Goal: Information Seeking & Learning: Learn about a topic

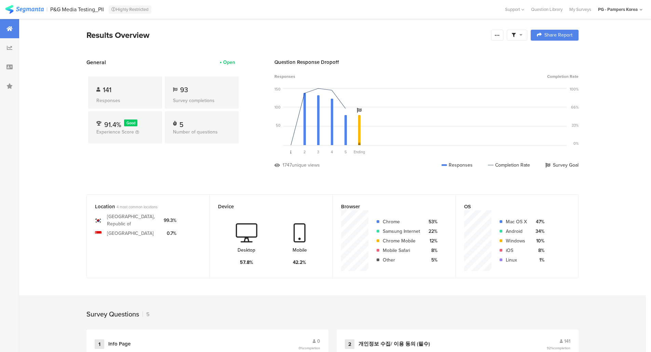
click at [89, 162] on section "General Open 141 Responses 93 Survey completions 91.4% Good Experience Score 5 …" at bounding box center [332, 118] width 547 height 121
click at [74, 181] on section "Results Overview Confidence Level 95 % Preview survey Edit survey Export Result…" at bounding box center [332, 344] width 627 height 651
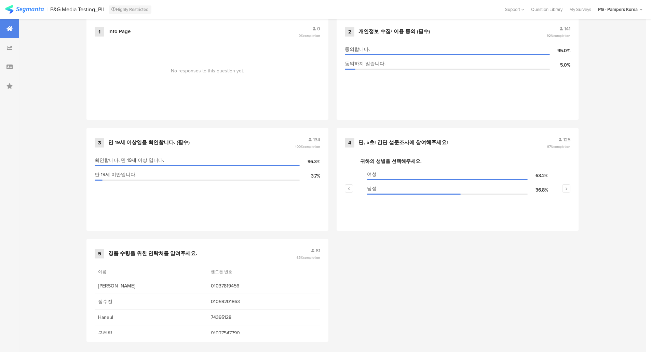
scroll to position [314, 0]
click at [341, 238] on div "1 Info Page 0 0% completion No responses to this question yet. 2 개인정보 수집/ 이용 동의…" at bounding box center [332, 182] width 547 height 333
click at [341, 283] on div "1 Info Page 0 0% completion No responses to this question yet. 2 개인정보 수집/ 이용 동의…" at bounding box center [332, 182] width 547 height 333
drag, startPoint x: 155, startPoint y: 302, endPoint x: 171, endPoint y: 267, distance: 38.4
click at [167, 265] on div "이름 헨드폰 번호 권지혜 01037819456 장수진 01059201863 Haneul 74395128 구혜림 01027547790" at bounding box center [208, 303] width 226 height 76
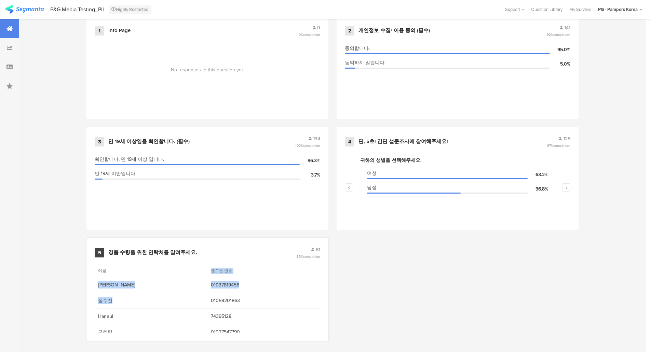
click at [284, 257] on div "5 경품 수령을 위한 연락처를 알려주세요. 81 65% completion 이름 헨드폰 번호 권지혜 01037819456 장수진 0105920…" at bounding box center [207, 289] width 242 height 103
click at [312, 254] on span "completion" at bounding box center [311, 256] width 17 height 5
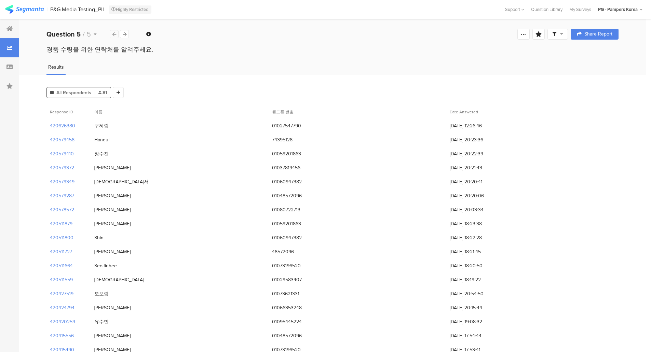
click at [116, 32] on icon at bounding box center [114, 34] width 4 height 4
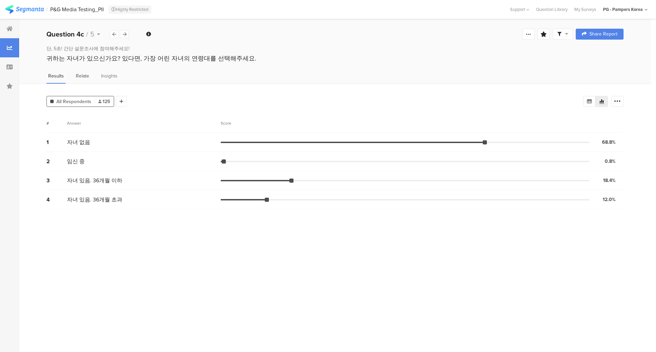
click at [81, 76] on span "Relate" at bounding box center [82, 75] width 13 height 7
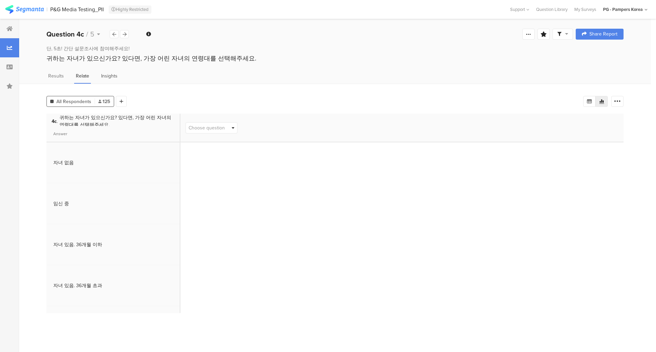
click at [111, 74] on span "Insights" at bounding box center [109, 75] width 16 height 7
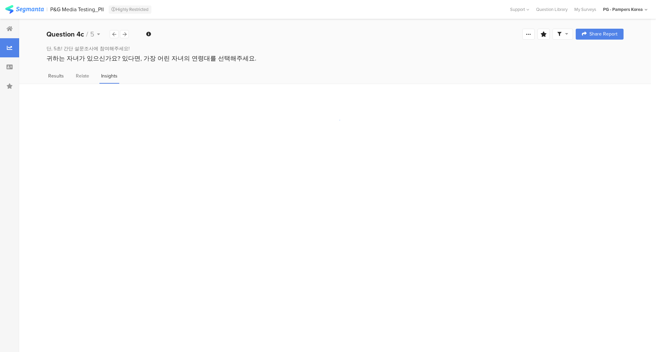
click at [57, 76] on span "Results" at bounding box center [56, 75] width 16 height 7
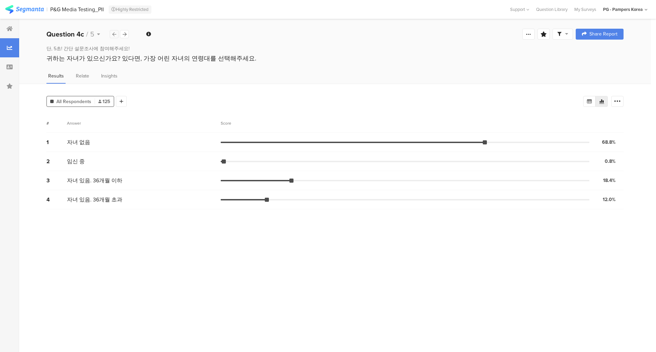
click at [112, 35] on div at bounding box center [114, 34] width 9 height 8
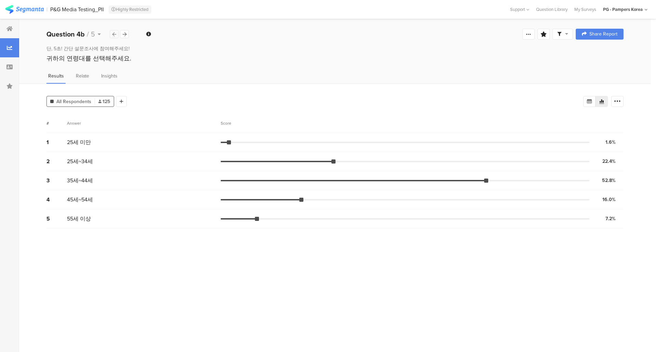
click at [113, 32] on icon at bounding box center [114, 34] width 4 height 4
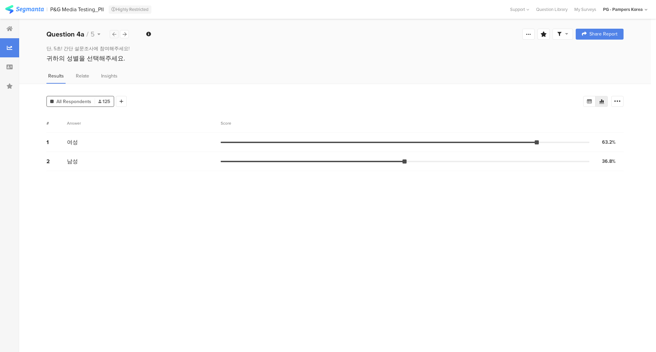
click at [112, 32] on icon at bounding box center [114, 34] width 4 height 4
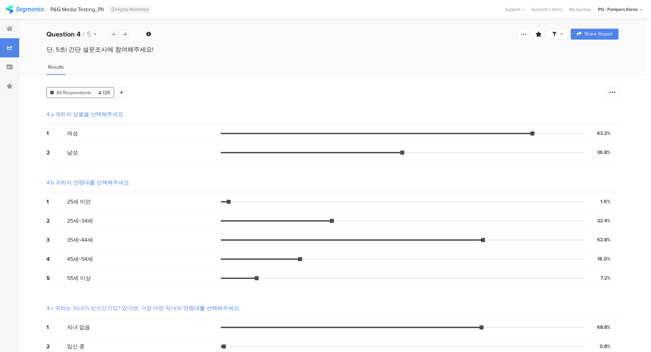
click at [114, 35] on icon at bounding box center [114, 34] width 4 height 4
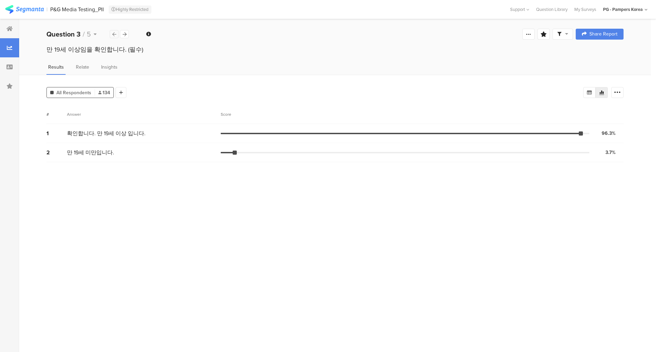
click at [113, 32] on icon at bounding box center [114, 34] width 4 height 4
click at [112, 34] on icon at bounding box center [114, 34] width 4 height 4
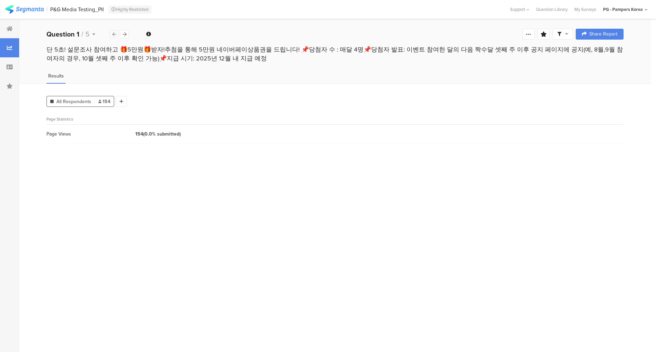
click at [111, 34] on div at bounding box center [114, 34] width 9 height 8
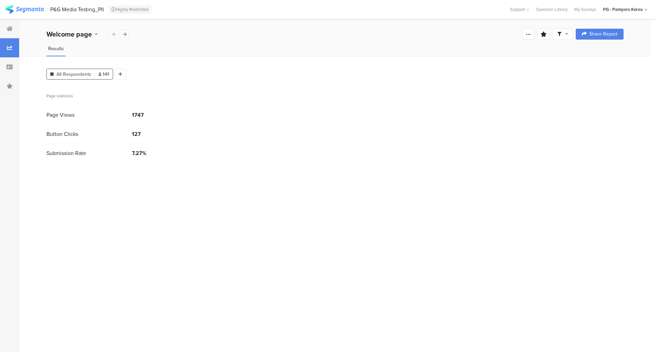
click at [68, 6] on div "P&G Media Testing_PII" at bounding box center [77, 9] width 54 height 6
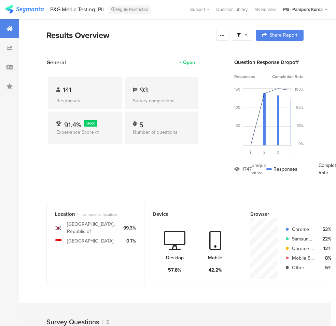
click at [171, 29] on div "Results Overview" at bounding box center [129, 35] width 166 height 12
click at [5, 84] on div at bounding box center [9, 86] width 19 height 19
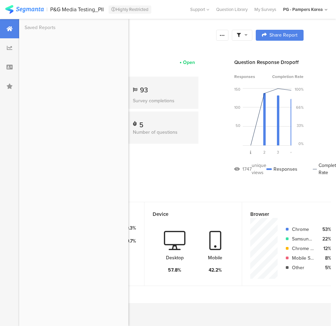
click at [37, 99] on div "Saved Reports" at bounding box center [73, 172] width 109 height 307
click at [5, 89] on div at bounding box center [9, 86] width 19 height 19
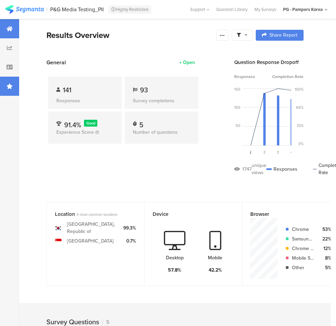
click at [8, 87] on icon at bounding box center [9, 85] width 6 height 5
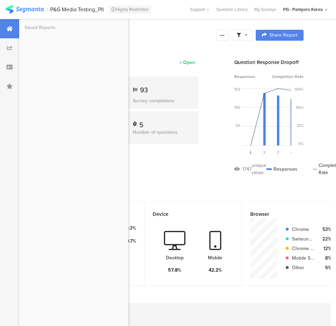
click at [50, 131] on div "Saved Reports" at bounding box center [73, 172] width 109 height 307
click at [14, 27] on div at bounding box center [9, 28] width 19 height 19
drag, startPoint x: 8, startPoint y: 47, endPoint x: 17, endPoint y: 51, distance: 9.8
click at [8, 47] on icon at bounding box center [9, 47] width 5 height 5
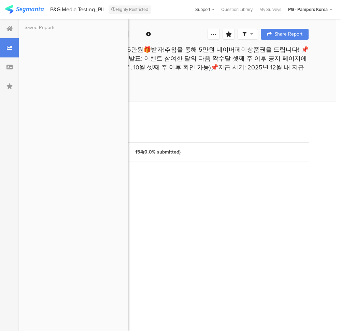
click at [215, 9] on section "Help Center Live Chat Support" at bounding box center [205, 9] width 26 height 19
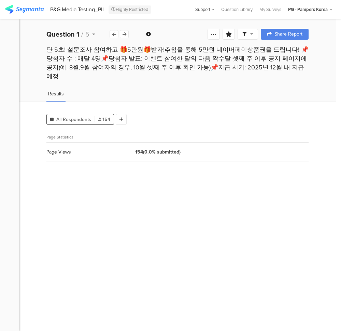
click at [209, 10] on div "Support" at bounding box center [204, 9] width 19 height 11
click at [7, 24] on div at bounding box center [9, 28] width 19 height 19
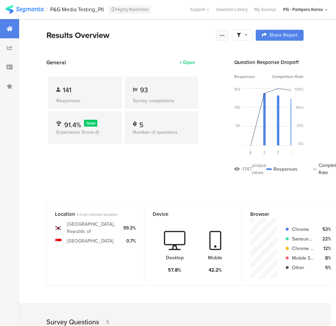
click at [225, 35] on icon at bounding box center [222, 34] width 5 height 5
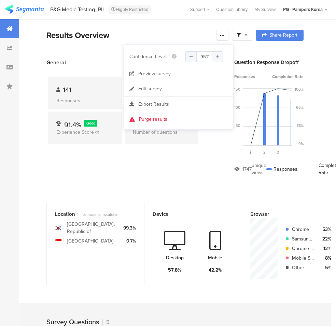
click at [179, 29] on div "Results Overview" at bounding box center [129, 35] width 166 height 12
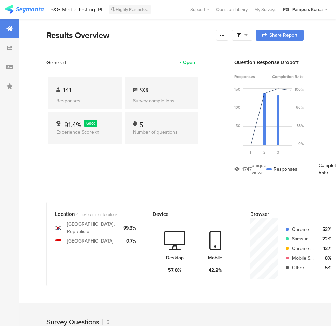
click at [70, 85] on span "141" at bounding box center [67, 90] width 9 height 10
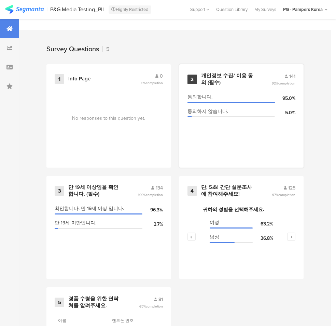
scroll to position [273, 0]
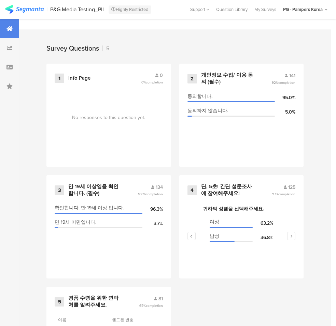
click at [89, 49] on div "Survey Questions" at bounding box center [72, 48] width 53 height 10
click at [68, 80] on div "1 Info Page 0 0% completion" at bounding box center [109, 78] width 108 height 13
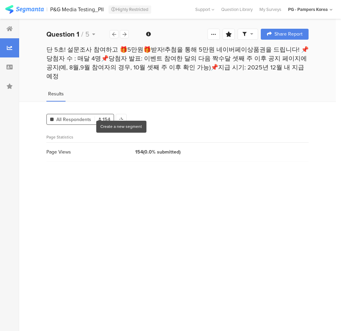
click at [223, 120] on div "All Respondents 154 Add Segment Page Statistics Page Views 154 (0.0% submitted)" at bounding box center [177, 216] width 317 height 229
click at [164, 143] on div "Page Views 154 (0.0% submitted)" at bounding box center [177, 152] width 262 height 19
click at [255, 102] on div "All Respondents 154 Add Segment Page Statistics Page Views 154 (0.0% submitted)" at bounding box center [177, 216] width 317 height 229
click at [70, 16] on section "| P&G Media Testing_PII Highly Restricted Support Question Library My Surveys M…" at bounding box center [170, 9] width 341 height 19
click at [75, 9] on div "P&G Media Testing_PII" at bounding box center [77, 9] width 54 height 6
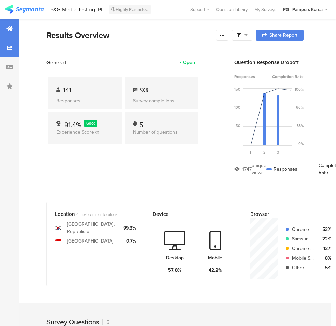
click at [9, 43] on div at bounding box center [9, 47] width 19 height 19
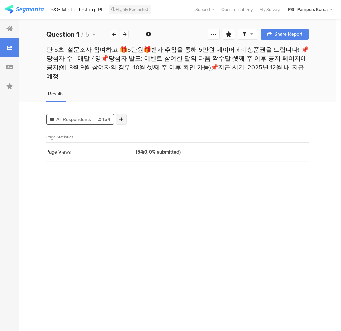
click at [124, 114] on div at bounding box center [121, 119] width 11 height 11
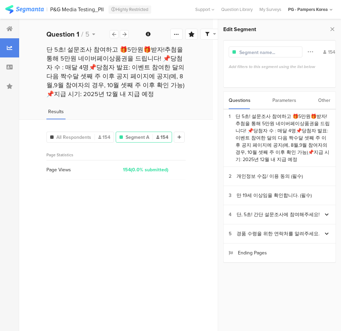
click at [328, 27] on div "Edit Segment" at bounding box center [280, 29] width 113 height 10
click at [330, 32] on icon at bounding box center [332, 29] width 7 height 10
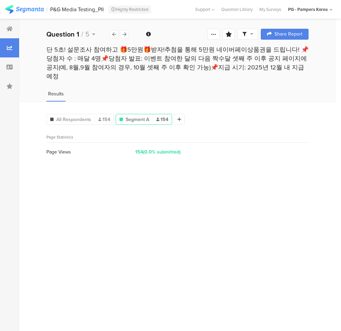
click at [199, 255] on div "All Respondents 154 Segment A 154 Add Segment Page Statistics Page Views 154 (0…" at bounding box center [177, 216] width 317 height 229
drag, startPoint x: 154, startPoint y: 115, endPoint x: 126, endPoint y: 111, distance: 28.6
click at [126, 116] on span "Segment A" at bounding box center [138, 119] width 24 height 7
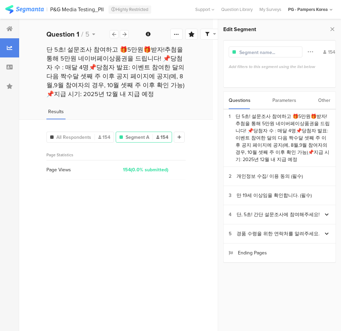
click at [278, 104] on div "Parameters" at bounding box center [285, 100] width 24 height 17
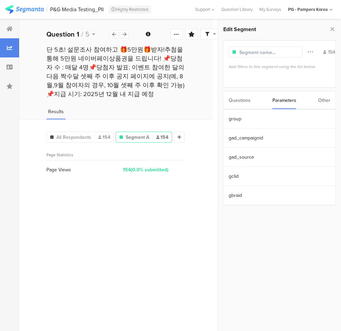
click at [322, 100] on div "Other" at bounding box center [325, 100] width 12 height 17
click at [308, 49] on icon at bounding box center [310, 51] width 5 height 9
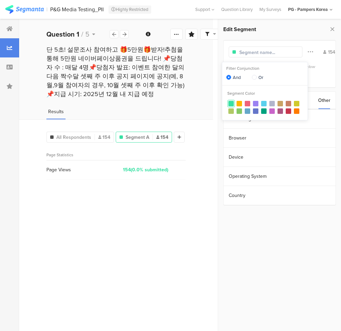
drag, startPoint x: 305, startPoint y: 49, endPoint x: 312, endPoint y: 45, distance: 8.4
click at [308, 48] on icon at bounding box center [310, 51] width 5 height 9
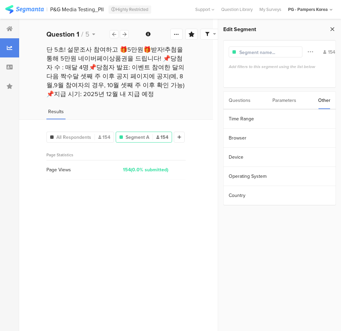
click at [330, 29] on icon at bounding box center [332, 29] width 7 height 10
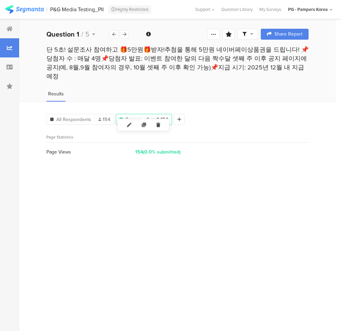
click at [156, 127] on icon at bounding box center [158, 124] width 14 height 11
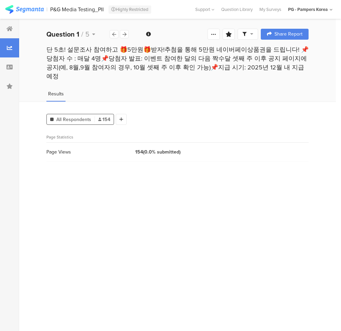
drag, startPoint x: 145, startPoint y: 201, endPoint x: 150, endPoint y: 199, distance: 5.8
click at [144, 201] on div "All Respondents 154 Add Segment Page Statistics Page Views 154 (0.0% submitted)" at bounding box center [177, 216] width 317 height 229
click at [9, 88] on icon at bounding box center [9, 85] width 6 height 5
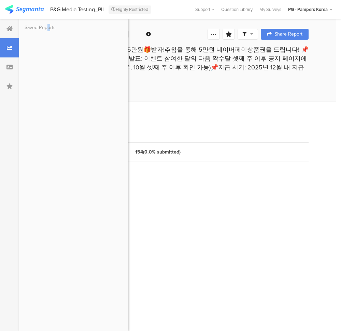
click at [48, 30] on div "Saved Reports" at bounding box center [40, 27] width 31 height 7
drag, startPoint x: 180, startPoint y: 19, endPoint x: 176, endPoint y: 21, distance: 4.3
click at [180, 19] on section "Welcome page 1 단 5초! 설문조사 참여하고 🎁5만원🎁받자!추첨을 통해 5만원 네이버페이상품권을 드립니다! 📌당첨자 수 : 매달 4…" at bounding box center [177, 175] width 317 height 312
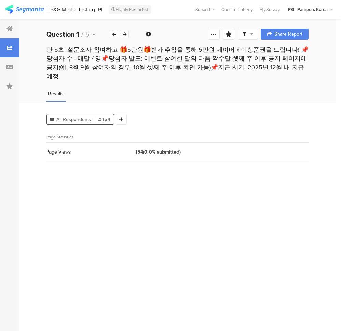
click at [249, 236] on div "All Respondents 154 Add Segment Page Statistics Page Views 154 (0.0% submitted)" at bounding box center [177, 216] width 317 height 229
drag, startPoint x: 129, startPoint y: 230, endPoint x: 178, endPoint y: 152, distance: 91.7
click at [129, 230] on div "All Respondents 154 Add Segment Page Statistics Page Views 154 (0.0% submitted)" at bounding box center [177, 216] width 317 height 229
click at [36, 9] on img at bounding box center [24, 9] width 39 height 9
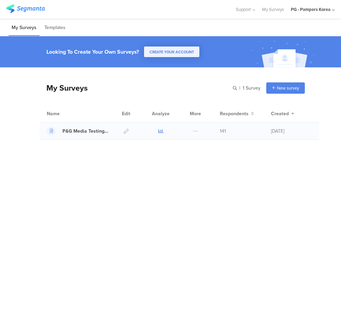
click at [162, 131] on icon at bounding box center [161, 131] width 5 height 5
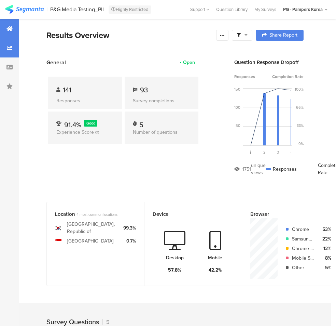
click at [3, 47] on div at bounding box center [9, 47] width 19 height 19
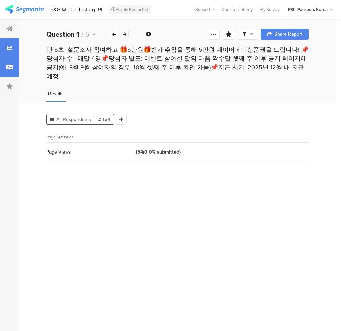
click at [9, 62] on div at bounding box center [9, 66] width 19 height 19
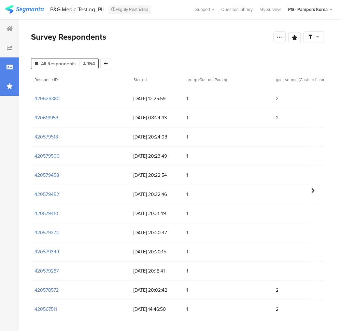
click at [11, 88] on icon at bounding box center [9, 85] width 6 height 5
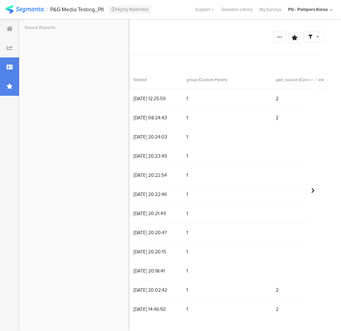
click at [7, 87] on icon at bounding box center [9, 85] width 6 height 5
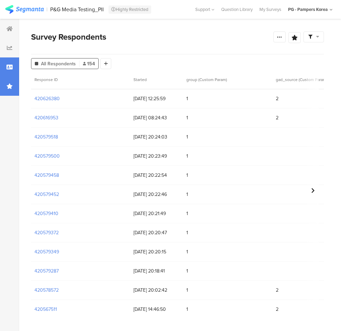
click at [10, 92] on div at bounding box center [9, 86] width 19 height 19
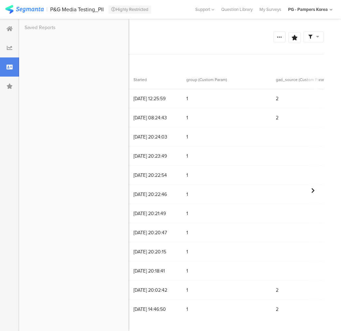
click at [329, 10] on div "PG - Pampers Korea" at bounding box center [310, 9] width 44 height 11
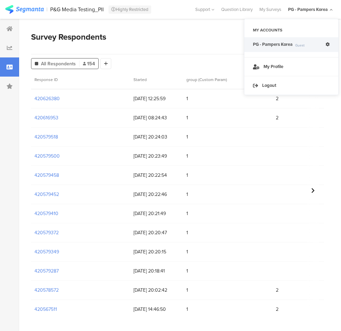
click at [184, 32] on div "Survey Respondents" at bounding box center [152, 37] width 243 height 12
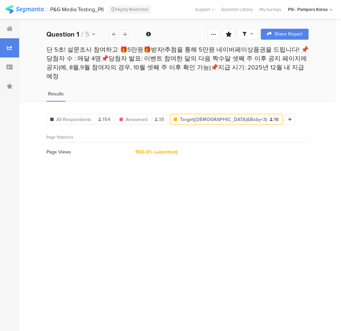
click at [233, 161] on div "All Respondents 154 Endings Completed Param "group" is "1" Param "gclid" exists…" at bounding box center [177, 216] width 317 height 229
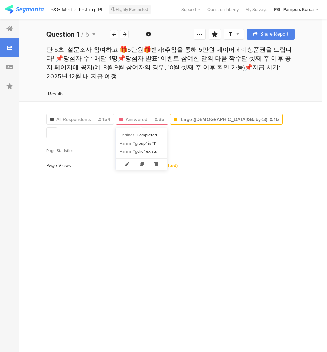
click at [151, 118] on div at bounding box center [151, 119] width 0 height 6
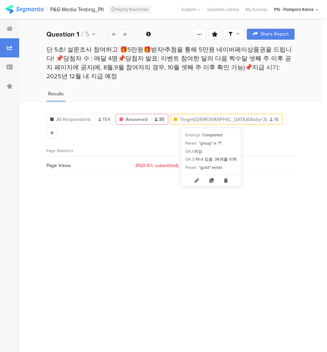
click at [189, 119] on span "Target([DEMOGRAPHIC_DATA]&Baby<3)" at bounding box center [221, 119] width 83 height 7
type input "Target([DEMOGRAPHIC_DATA]&amp;Baby&lt;3)"
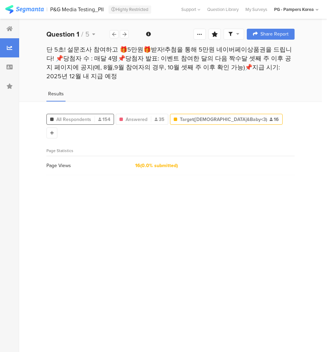
click at [80, 117] on span "All Respondents" at bounding box center [73, 119] width 35 height 7
